Goal: Navigation & Orientation: Locate item on page

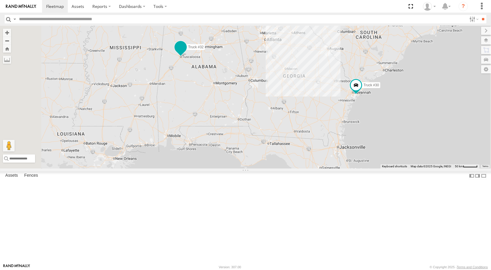
click at [186, 52] on span at bounding box center [180, 47] width 11 height 11
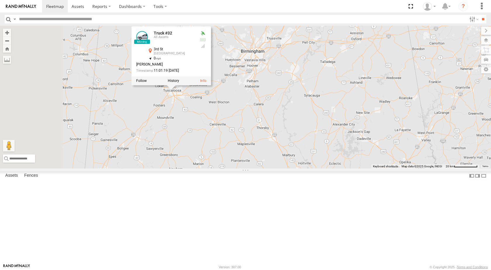
drag, startPoint x: 263, startPoint y: 123, endPoint x: 283, endPoint y: 193, distance: 72.6
click at [283, 168] on div "Truck #30 Truck #32 Truck #32 All Assets 3rd St Northport 33.21824 , -87.57362 …" at bounding box center [245, 97] width 491 height 143
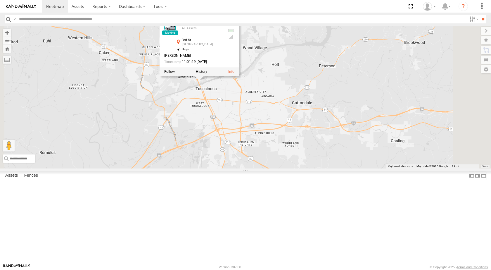
drag, startPoint x: 273, startPoint y: 126, endPoint x: 278, endPoint y: 190, distance: 63.9
click at [278, 168] on div "Truck #30 Truck #32 Truck #32 All Assets 3rd St Northport 33.21824 , -87.57362 …" at bounding box center [245, 97] width 491 height 143
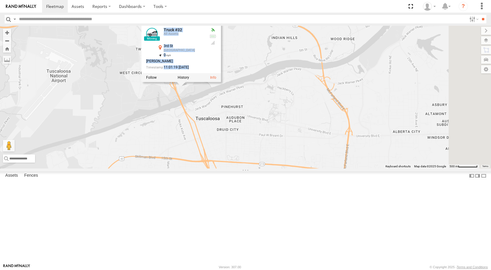
drag, startPoint x: 258, startPoint y: 137, endPoint x: 270, endPoint y: 158, distance: 24.9
click at [268, 162] on div "Truck #30 Truck #32 Truck #32 All Assets 3rd St Northport 33.21824 , -87.57362 …" at bounding box center [245, 97] width 491 height 143
click at [205, 52] on div "[GEOGRAPHIC_DATA]" at bounding box center [184, 51] width 41 height 4
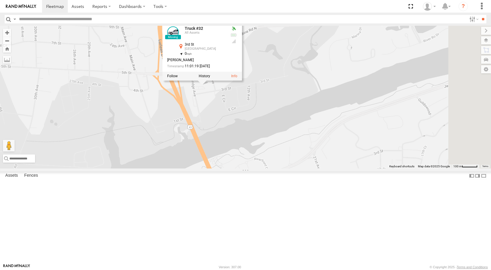
drag, startPoint x: 305, startPoint y: 114, endPoint x: 294, endPoint y: 189, distance: 76.2
click at [294, 168] on div "Truck #30 Truck #32 Truck #32 All Assets 3rd St Northport 33.21824 , -87.57362 …" at bounding box center [245, 97] width 491 height 143
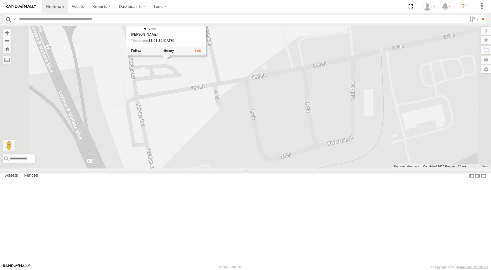
drag, startPoint x: 268, startPoint y: 106, endPoint x: 292, endPoint y: 174, distance: 71.6
click at [292, 168] on div "Truck #30 Truck #32 Truck #32 All Assets 3rd St Northport 33.21824 , -87.57362 …" at bounding box center [245, 97] width 491 height 143
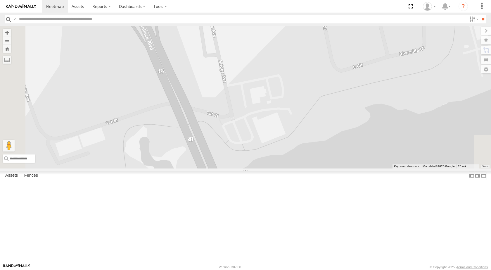
drag, startPoint x: 278, startPoint y: 214, endPoint x: 334, endPoint y: 83, distance: 142.5
click at [334, 83] on div "Truck #30 Truck #32 Truck #32 All Assets 3rd St Northport 33.21824 , -87.57362 …" at bounding box center [245, 97] width 491 height 143
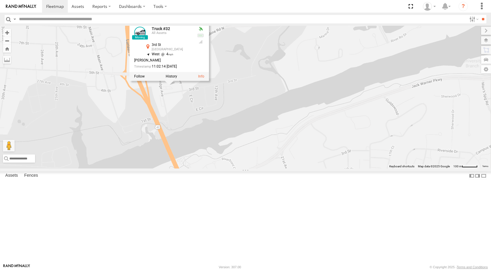
drag, startPoint x: 374, startPoint y: 141, endPoint x: 297, endPoint y: 182, distance: 87.7
click at [297, 168] on div "Truck #30 Truck #32 Truck #32 All Assets 3rd St Northport 33.21822 , -87.57366 …" at bounding box center [245, 97] width 491 height 143
click at [209, 81] on div at bounding box center [170, 76] width 80 height 9
click at [204, 78] on link at bounding box center [201, 76] width 6 height 4
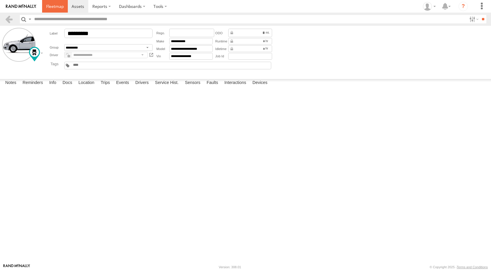
click at [63, 9] on span at bounding box center [55, 7] width 18 height 6
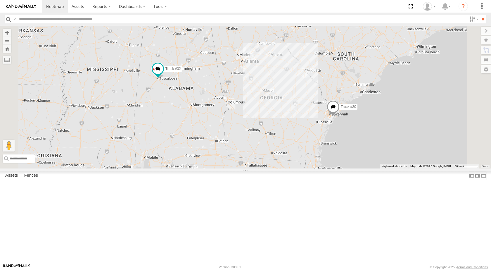
click at [340, 116] on span at bounding box center [333, 108] width 13 height 16
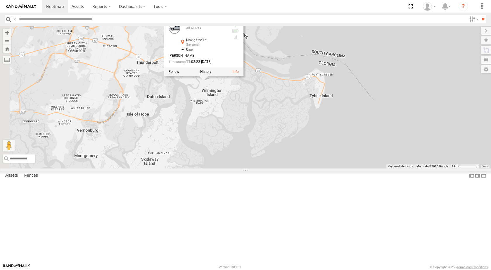
drag, startPoint x: 301, startPoint y: 167, endPoint x: 351, endPoint y: 214, distance: 68.2
click at [350, 168] on div "Truck #30 Truck #32 Truck #30 All Assets Navigator Ln Savannah 32.01522 , -80.9…" at bounding box center [245, 97] width 491 height 143
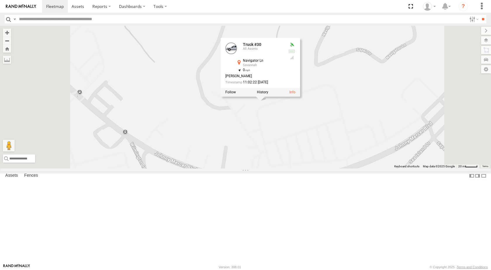
drag, startPoint x: 364, startPoint y: 85, endPoint x: 374, endPoint y: 192, distance: 107.3
click at [374, 168] on div "Truck #30 Truck #32 Truck #30 All Assets Navigator Ln Savannah 32.01522 , -80.9…" at bounding box center [245, 97] width 491 height 143
